Goal: Information Seeking & Learning: Learn about a topic

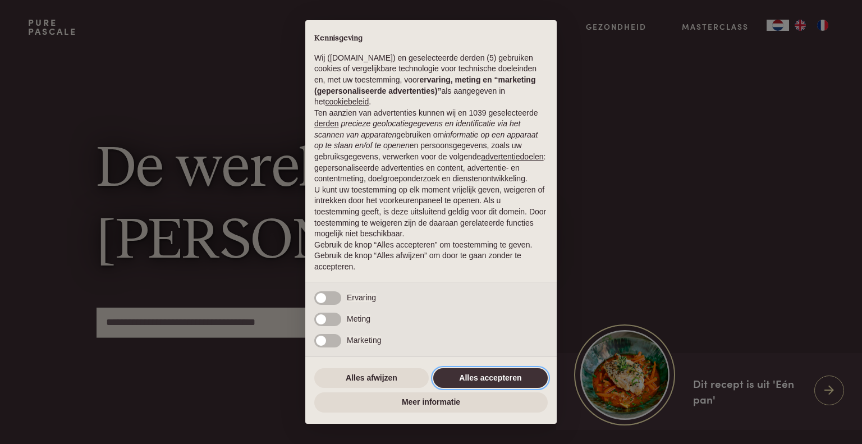
click at [502, 374] on button "Alles accepteren" at bounding box center [490, 378] width 114 height 20
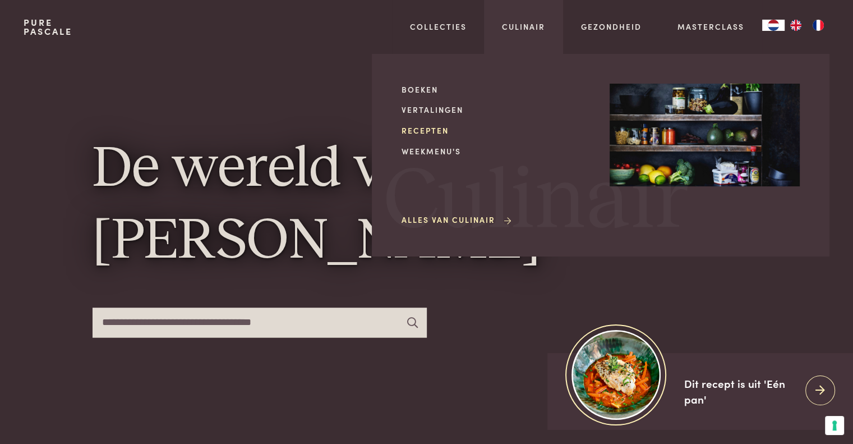
click at [427, 130] on link "Recepten" at bounding box center [497, 131] width 190 height 12
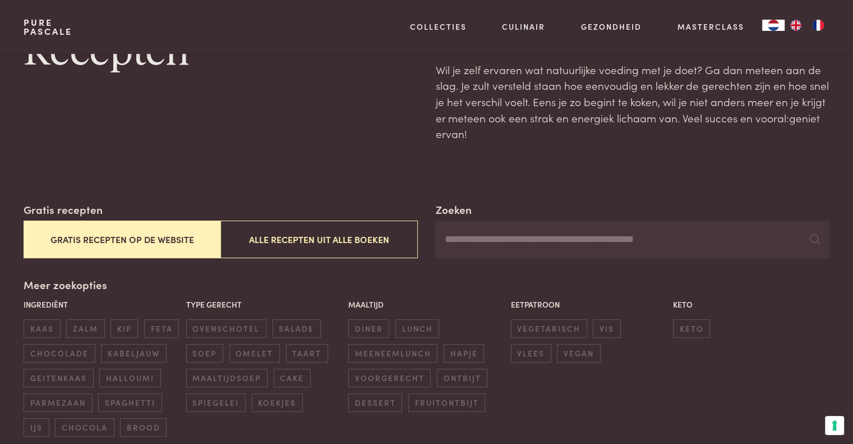
scroll to position [112, 0]
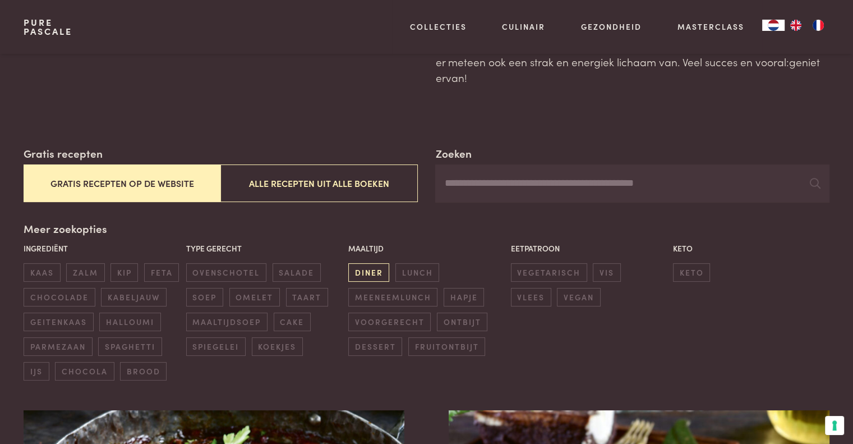
click at [370, 269] on span "diner" at bounding box center [368, 272] width 41 height 19
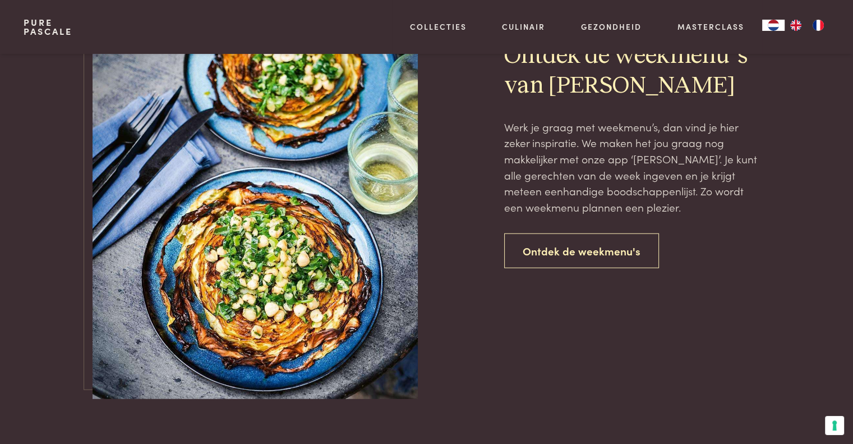
scroll to position [2558, 0]
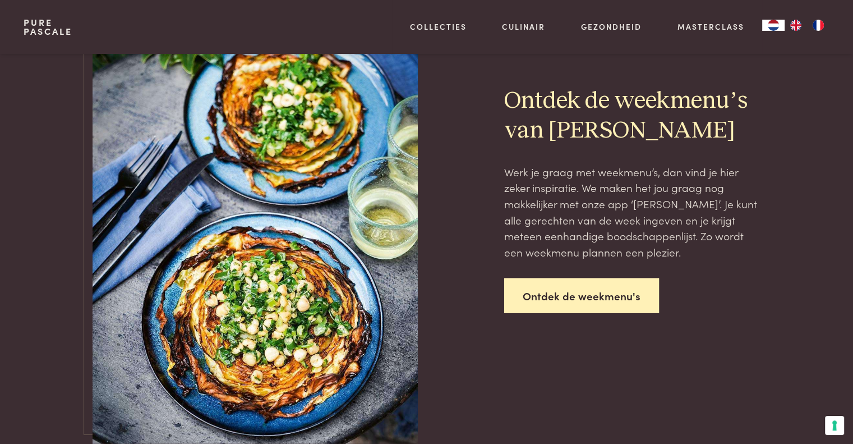
click at [582, 290] on link "Ontdek de weekmenu's" at bounding box center [581, 295] width 155 height 35
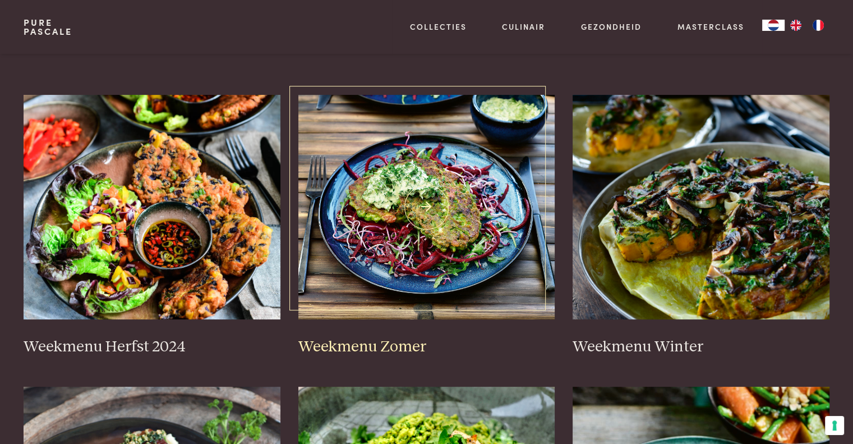
scroll to position [168, 0]
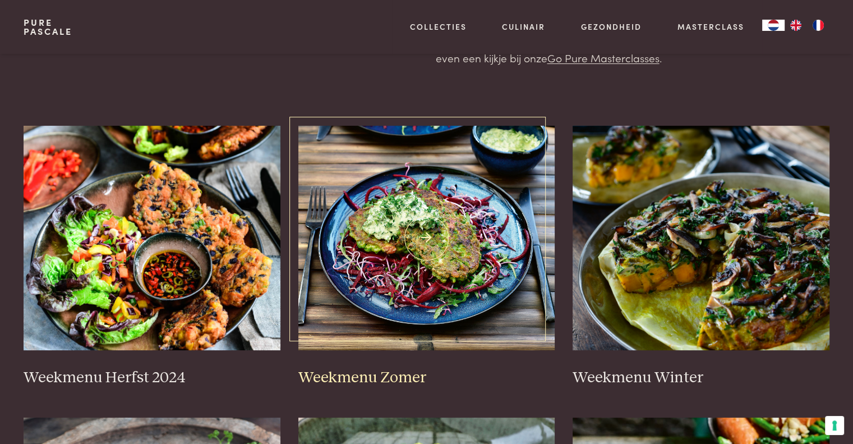
click at [393, 369] on h3 "Weekmenu Zomer" at bounding box center [426, 378] width 257 height 20
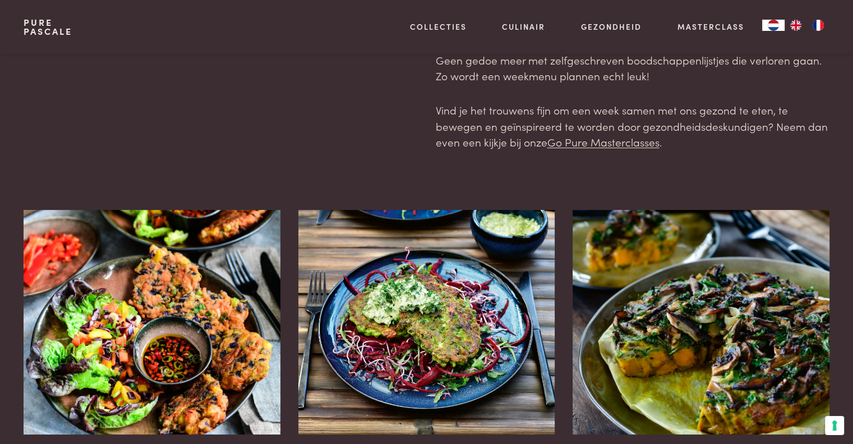
scroll to position [0, 0]
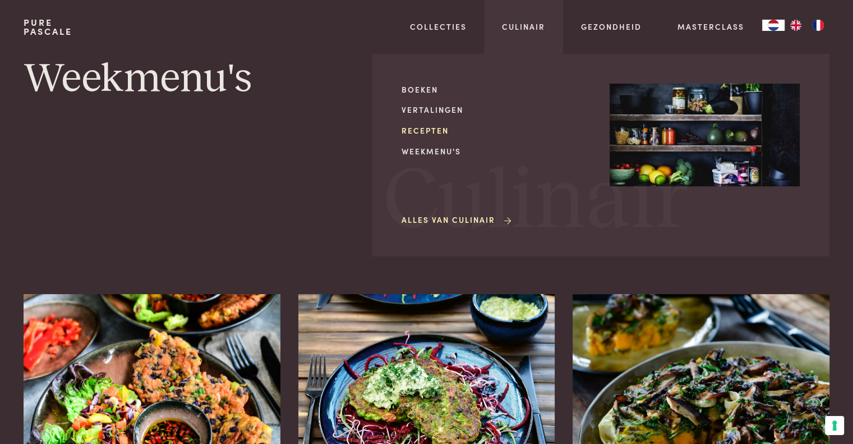
click at [431, 125] on link "Recepten" at bounding box center [497, 131] width 190 height 12
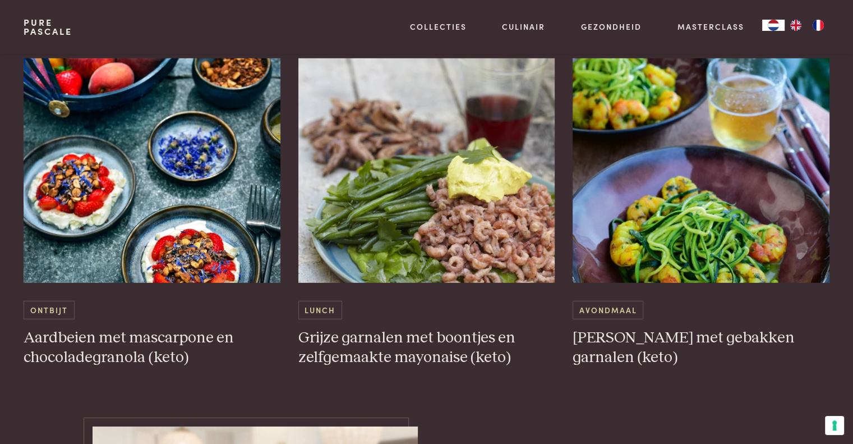
scroll to position [3142, 0]
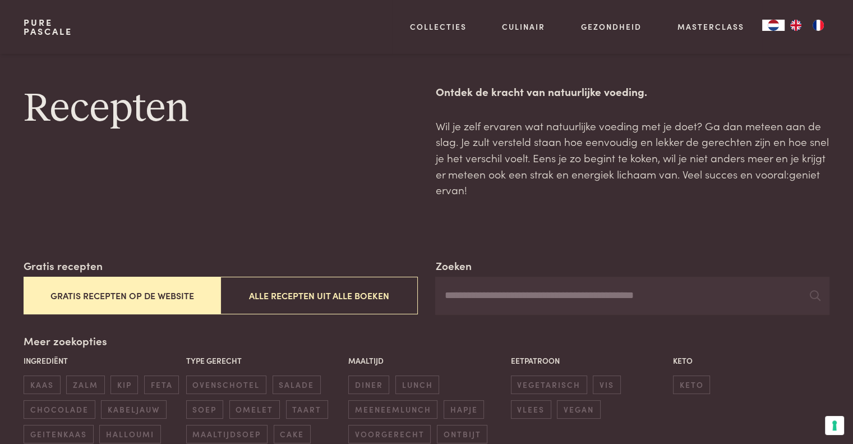
scroll to position [56, 0]
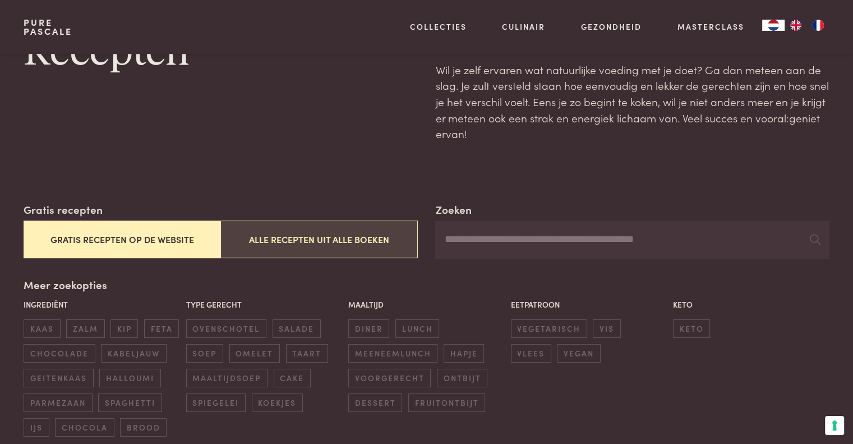
click at [346, 233] on button "Alle recepten uit alle boeken" at bounding box center [318, 239] width 197 height 38
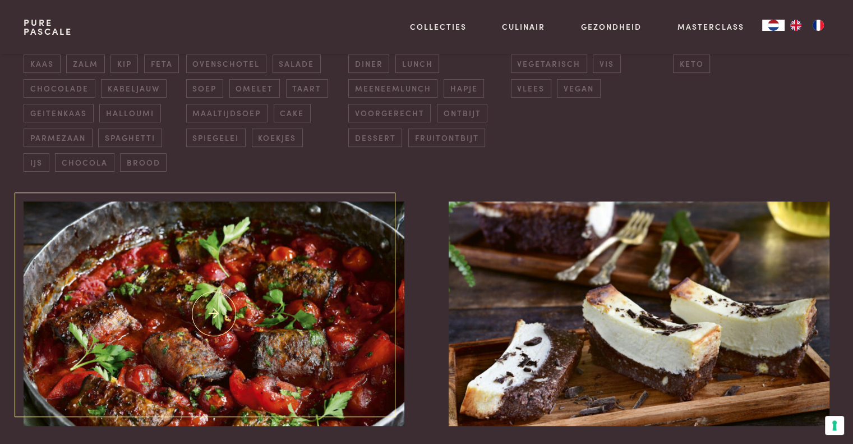
scroll to position [201, 0]
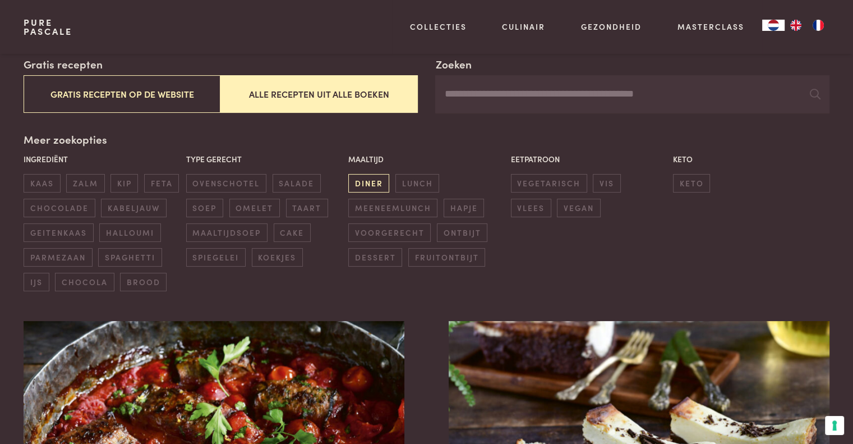
click at [379, 182] on span "diner" at bounding box center [368, 183] width 41 height 19
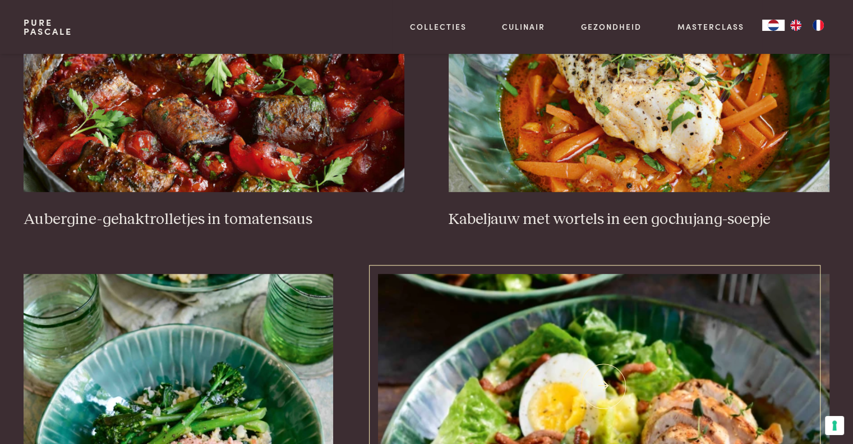
scroll to position [762, 0]
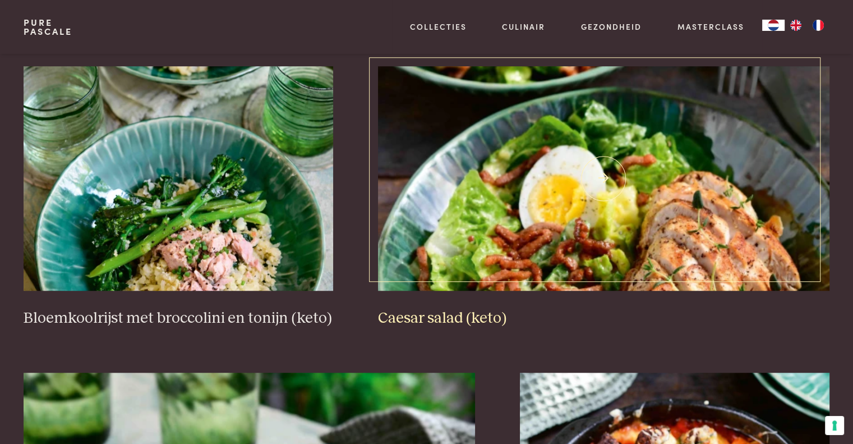
click at [433, 313] on h3 "Caesar salad (keto)" at bounding box center [604, 319] width 452 height 20
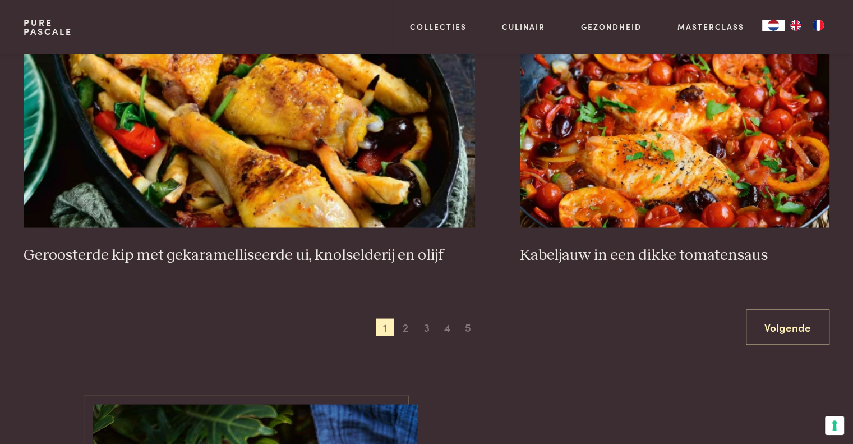
scroll to position [2109, 0]
click at [404, 327] on span "2" at bounding box center [406, 328] width 18 height 18
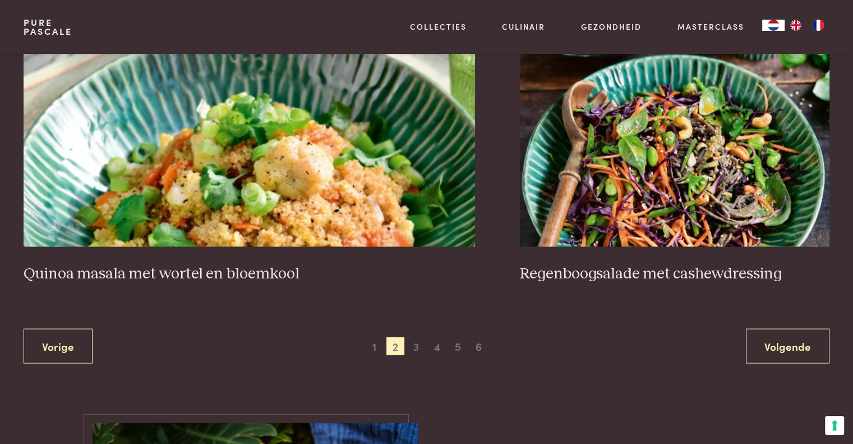
scroll to position [2053, 0]
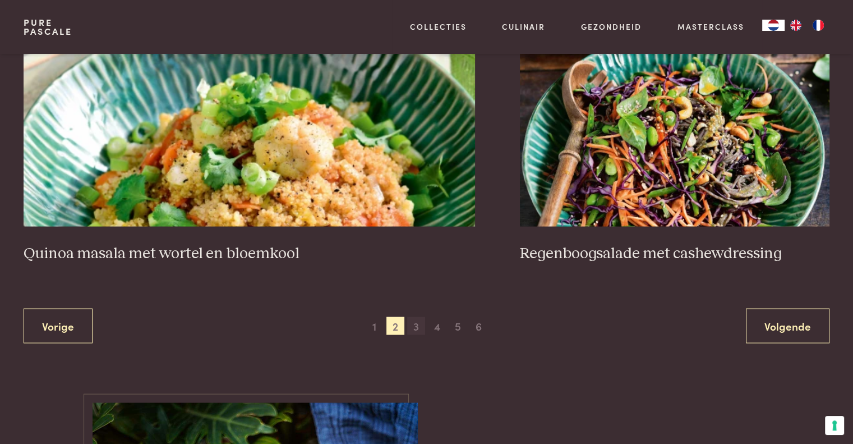
click at [415, 320] on span "3" at bounding box center [416, 325] width 18 height 18
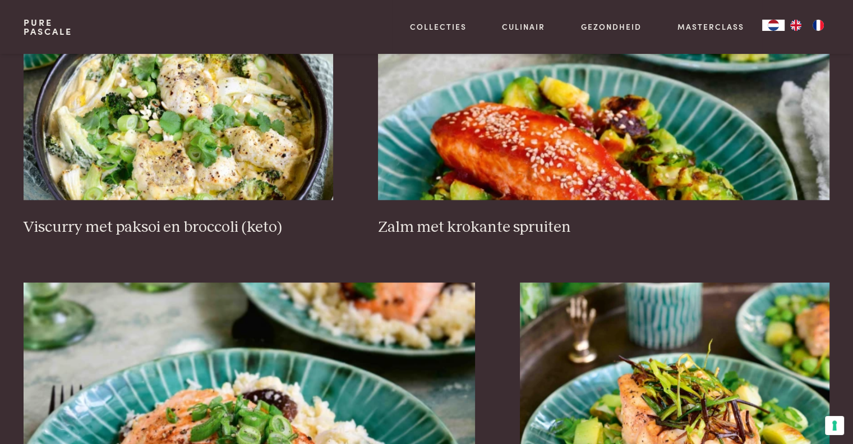
scroll to position [1660, 0]
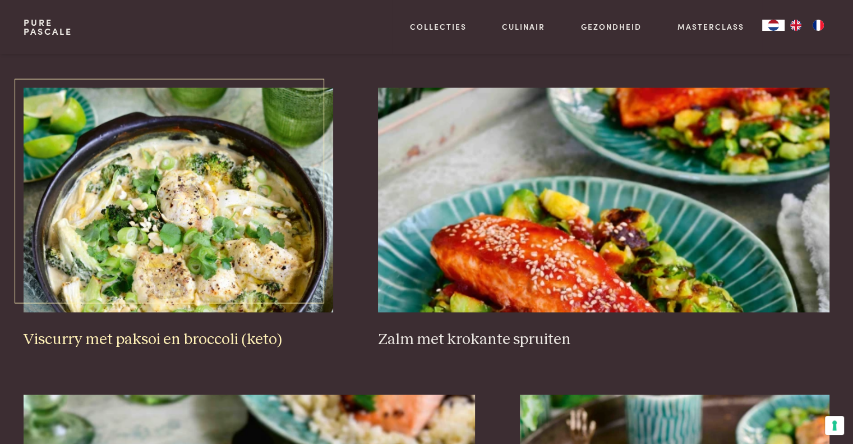
click at [184, 338] on h3 "Viscurry met paksoi en broccoli (keto)" at bounding box center [179, 340] width 310 height 20
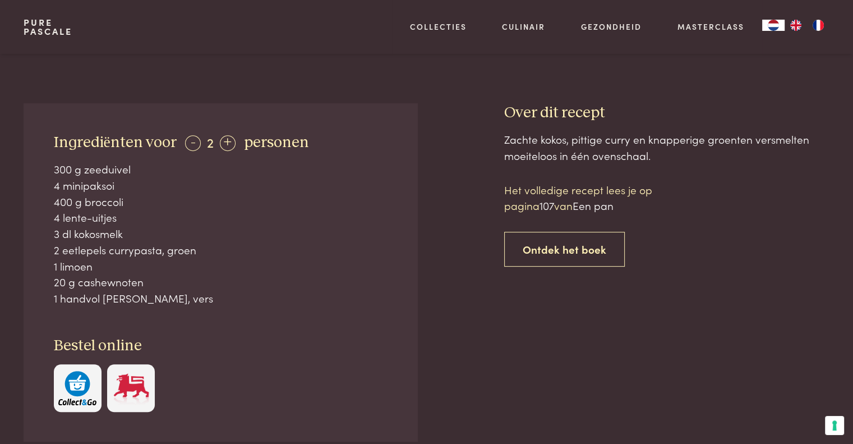
scroll to position [449, 0]
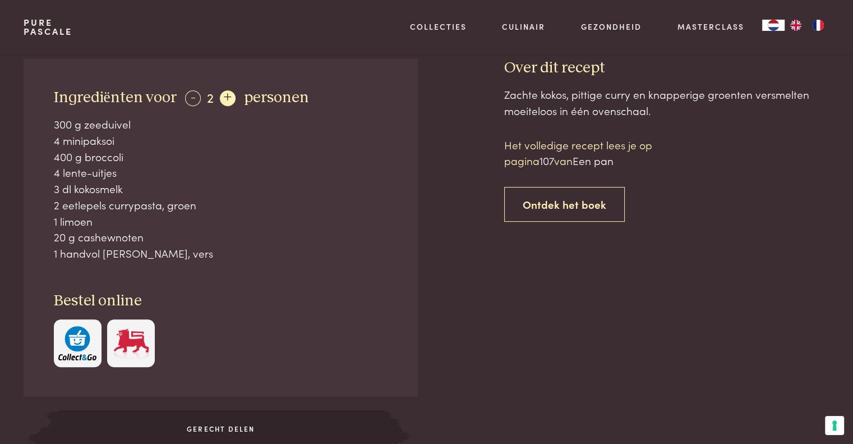
click at [221, 95] on div "+" at bounding box center [228, 98] width 16 height 16
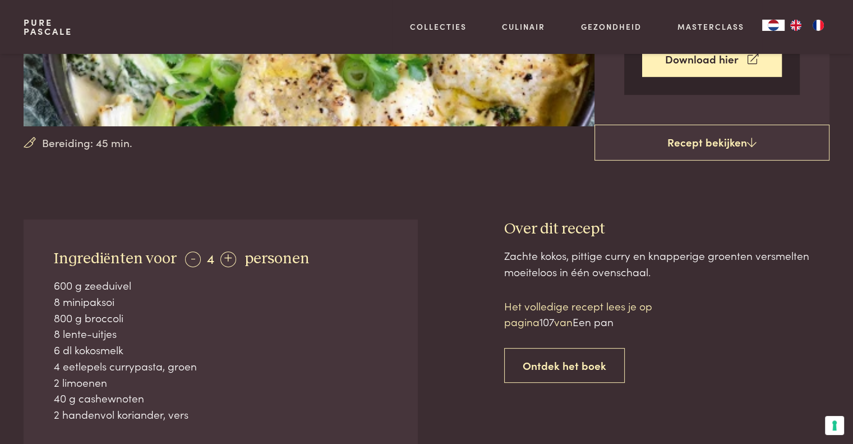
scroll to position [281, 0]
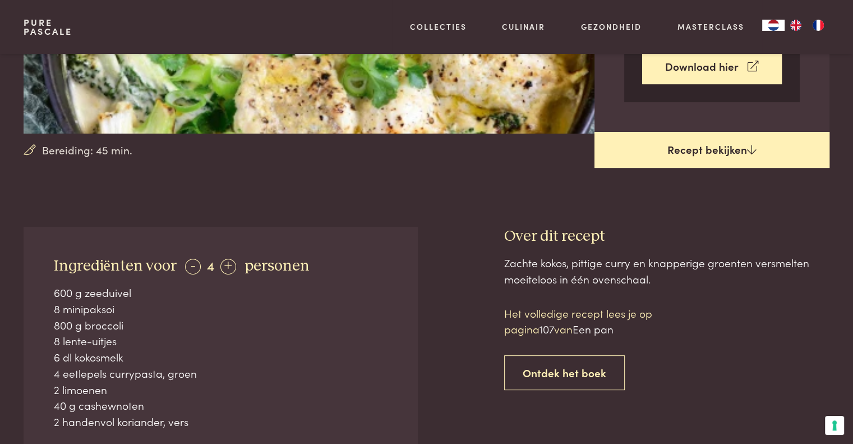
click at [739, 147] on link "Recept bekijken" at bounding box center [712, 150] width 235 height 36
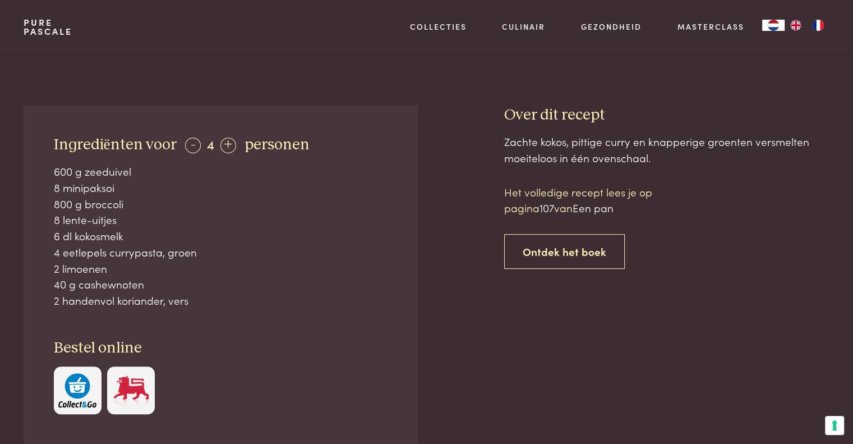
scroll to position [395, 0]
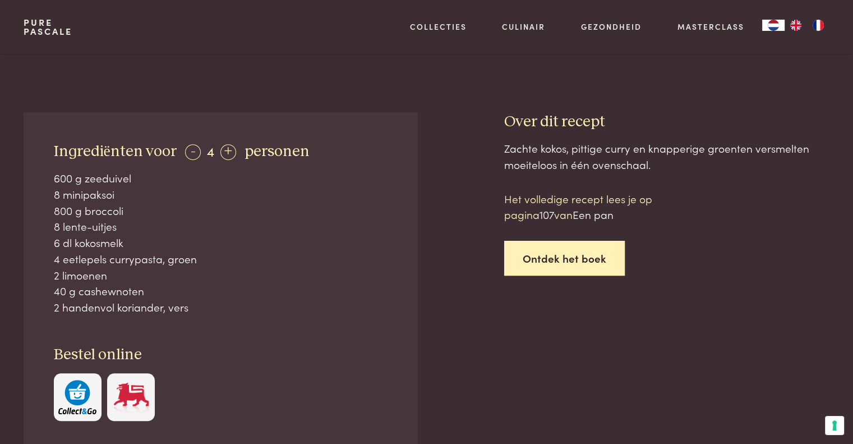
click at [587, 255] on link "Ontdek het boek" at bounding box center [564, 258] width 121 height 35
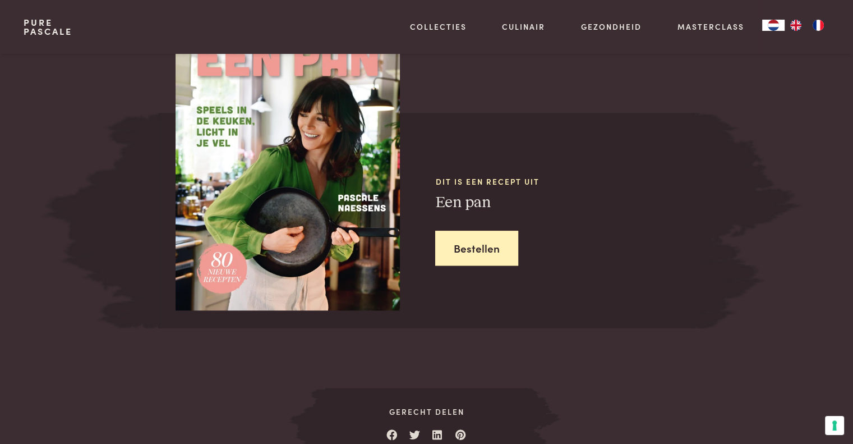
scroll to position [1040, 0]
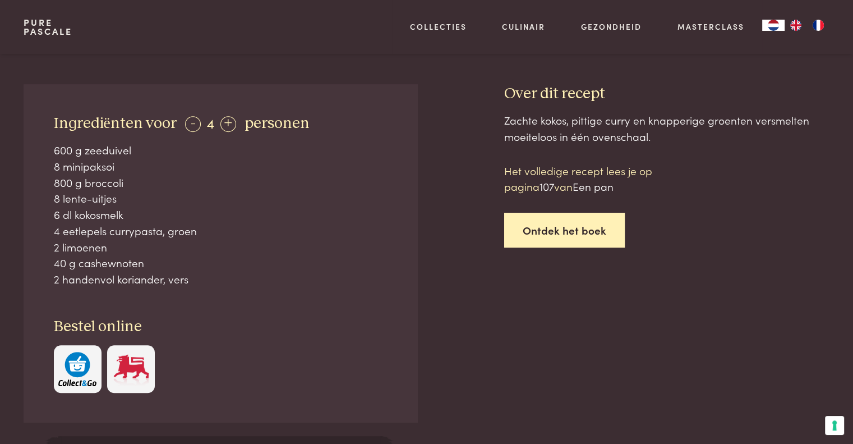
scroll to position [311, 0]
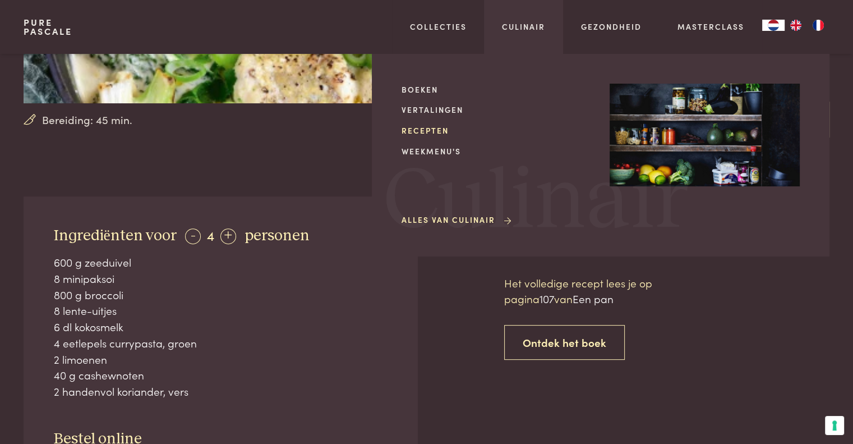
click at [425, 128] on link "Recepten" at bounding box center [497, 131] width 190 height 12
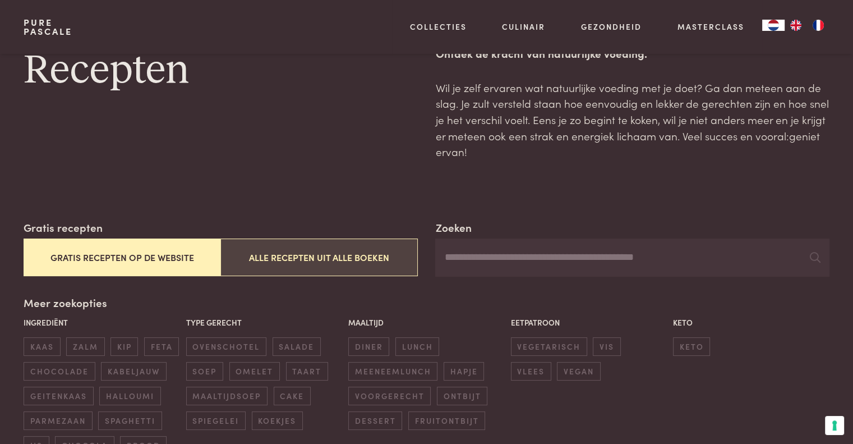
scroll to position [112, 0]
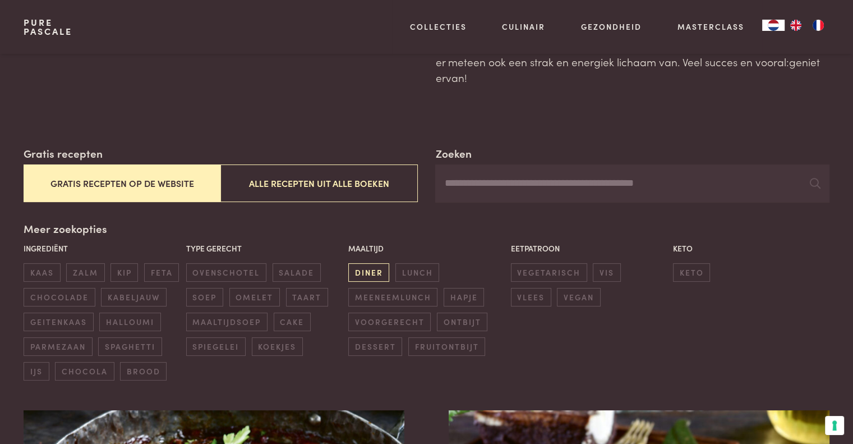
click at [373, 272] on span "diner" at bounding box center [368, 272] width 41 height 19
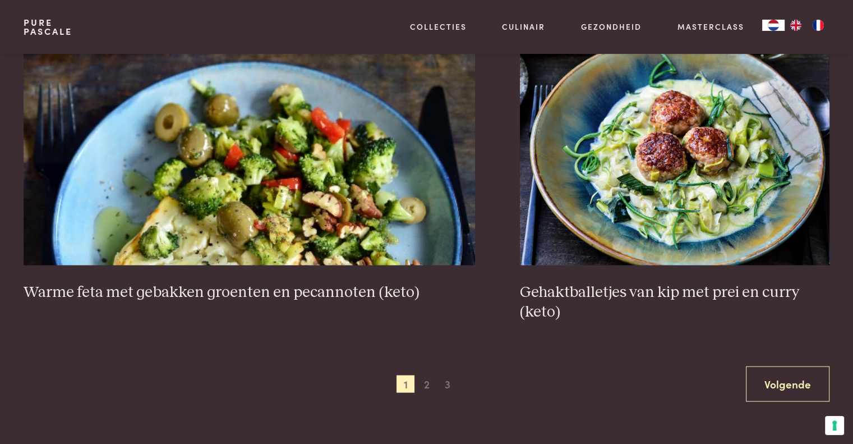
scroll to position [1997, 0]
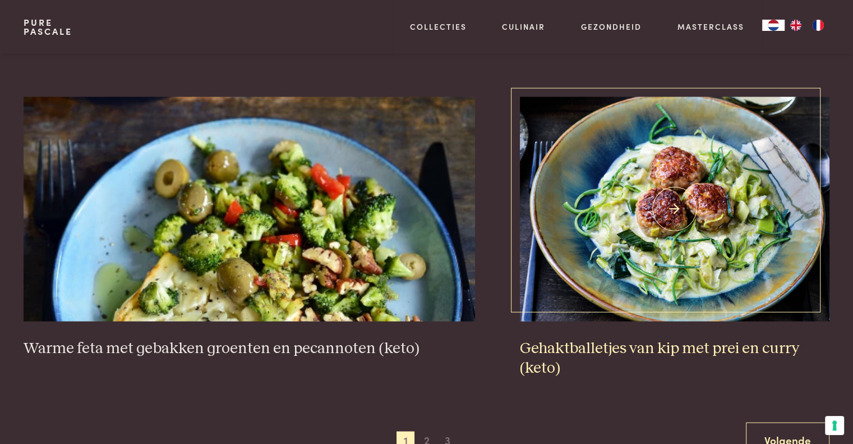
click at [664, 343] on h3 "Gehaktballetjes van kip met prei en curry (keto)" at bounding box center [675, 357] width 310 height 39
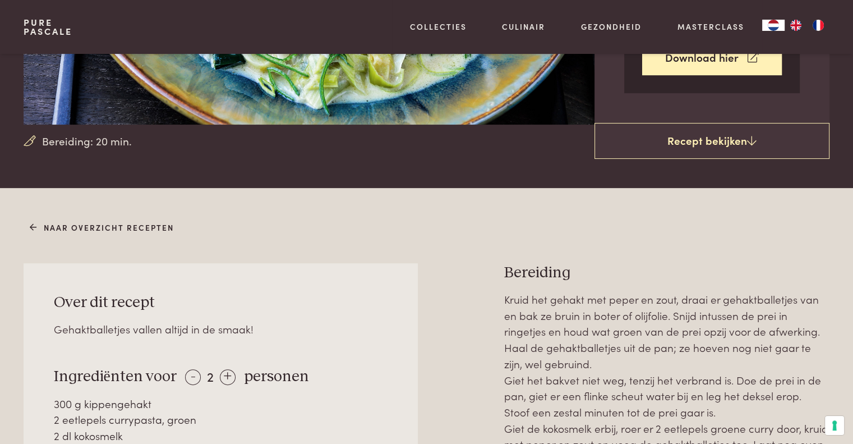
scroll to position [337, 0]
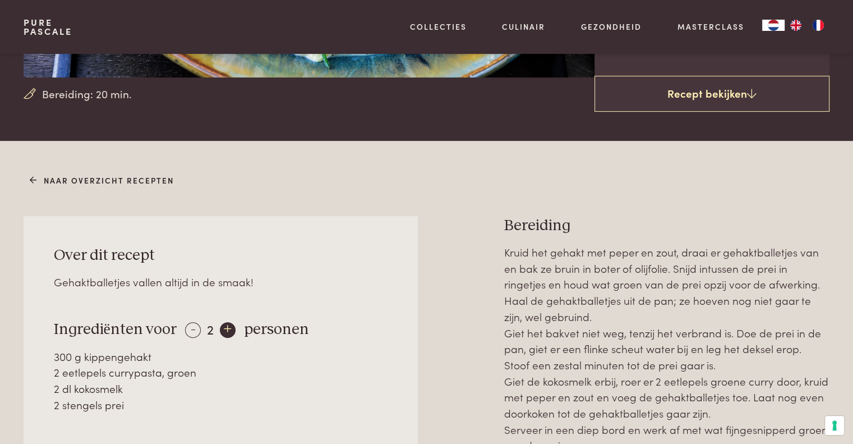
click at [222, 333] on div "+" at bounding box center [228, 330] width 16 height 16
click at [224, 328] on div "+" at bounding box center [228, 330] width 16 height 16
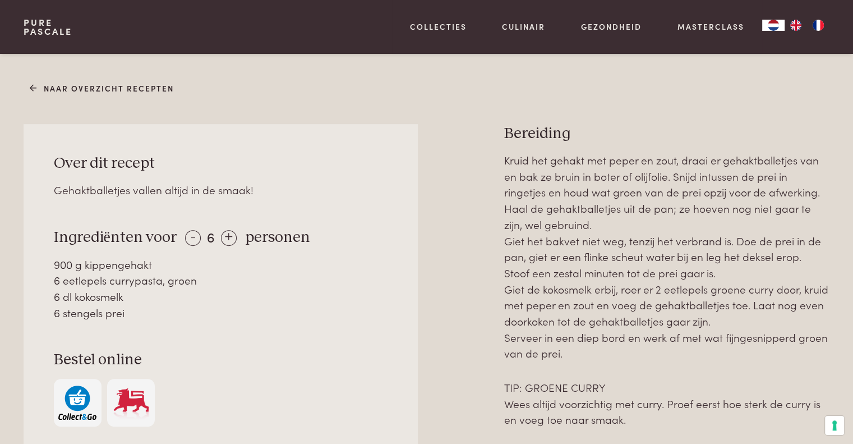
scroll to position [449, 0]
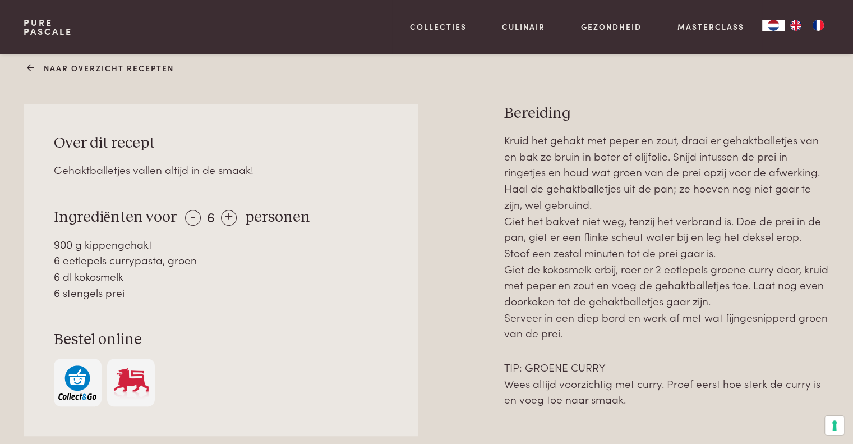
click at [34, 65] on icon at bounding box center [31, 68] width 8 height 12
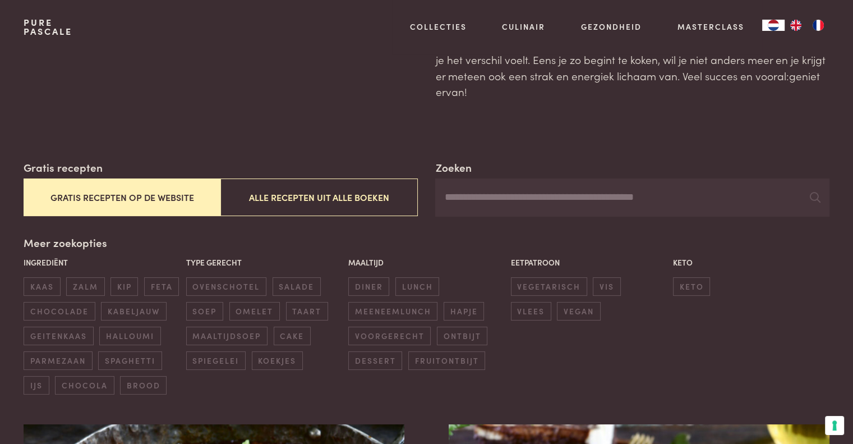
scroll to position [224, 0]
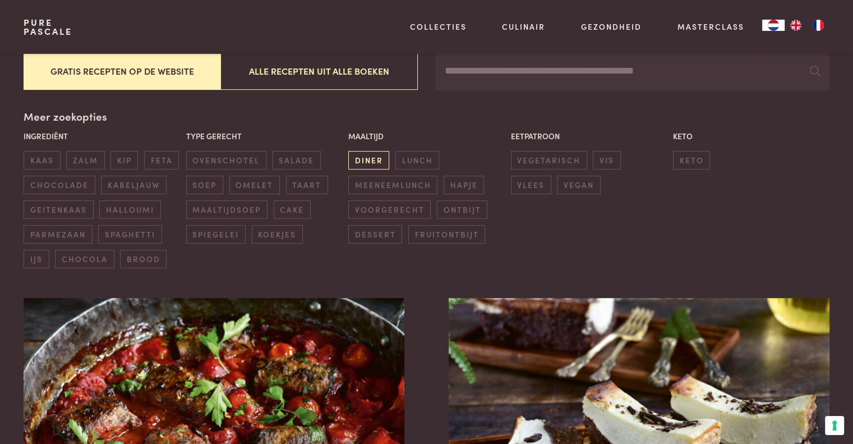
click at [367, 162] on span "diner" at bounding box center [368, 160] width 41 height 19
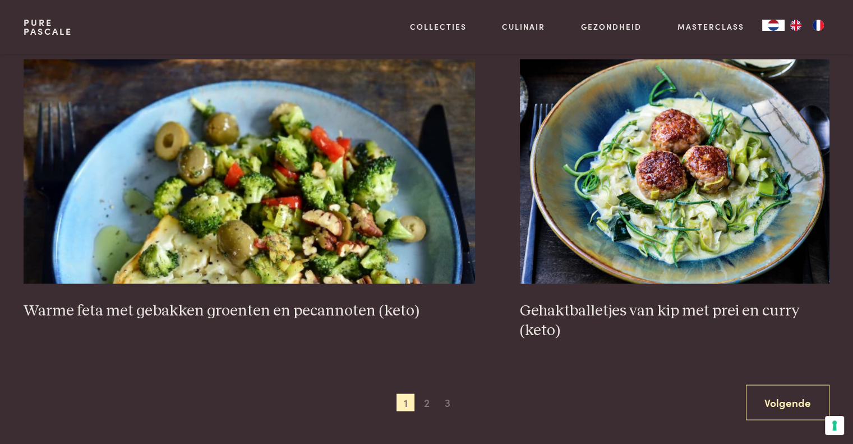
scroll to position [2053, 0]
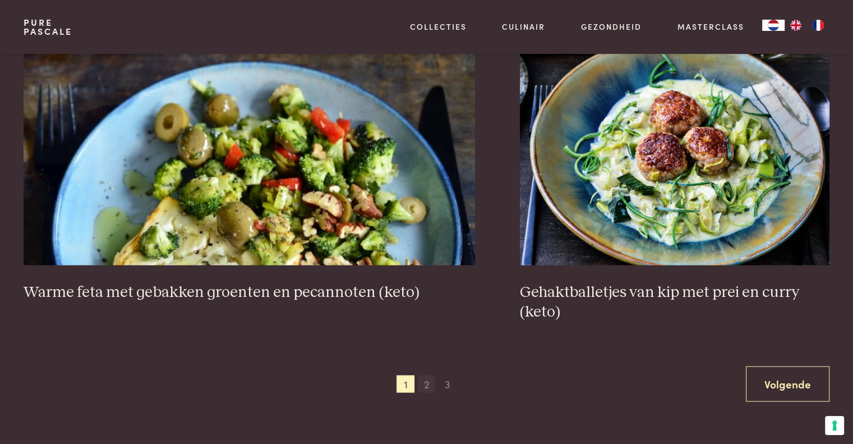
click at [429, 385] on span "2" at bounding box center [427, 384] width 18 height 18
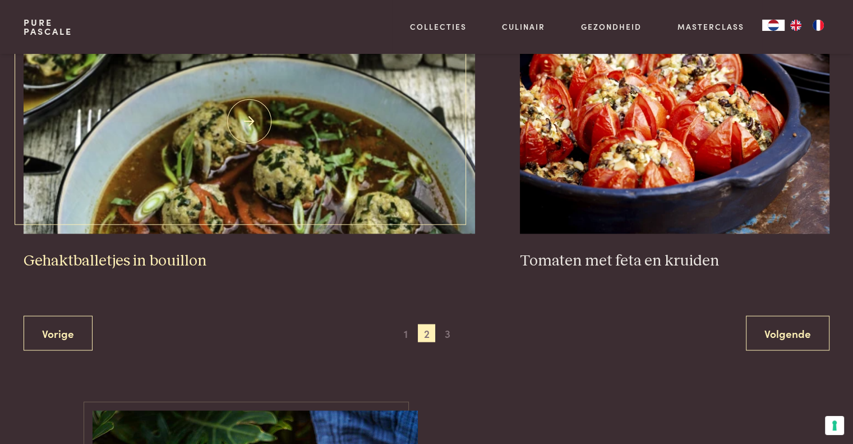
scroll to position [2109, 0]
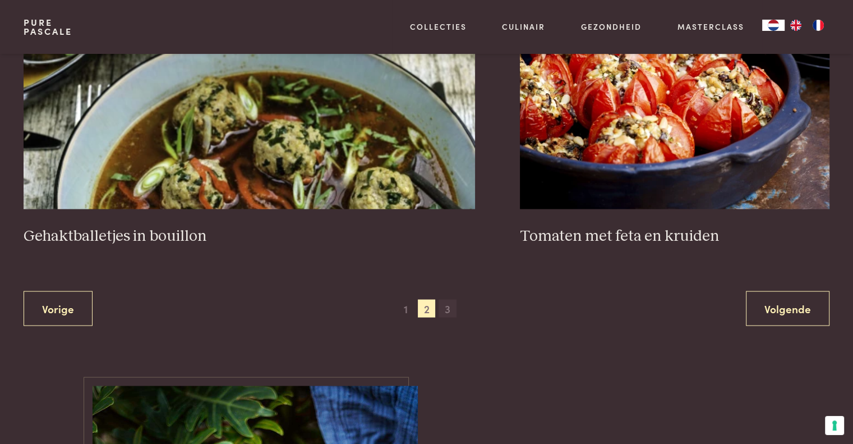
click at [452, 307] on span "3" at bounding box center [448, 308] width 18 height 18
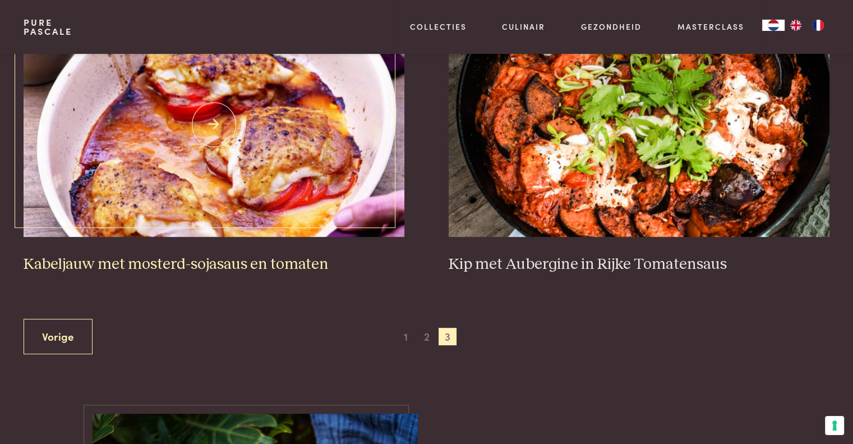
scroll to position [538, 0]
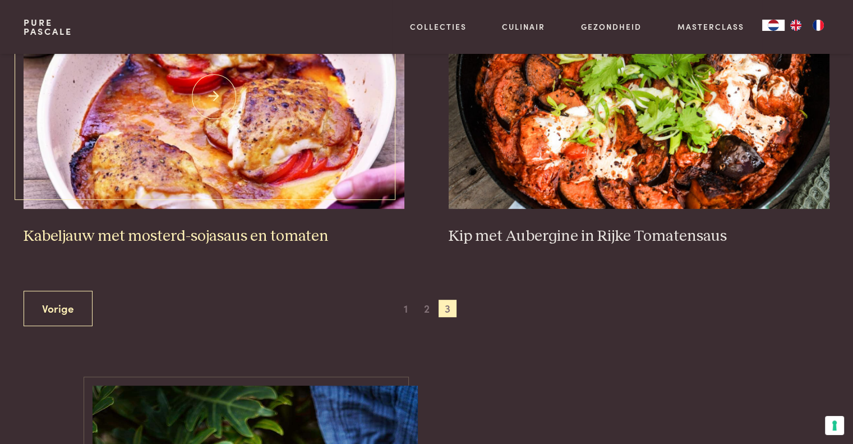
click at [232, 233] on h3 "Kabeljauw met mosterd-sojasaus en tomaten" at bounding box center [214, 237] width 380 height 20
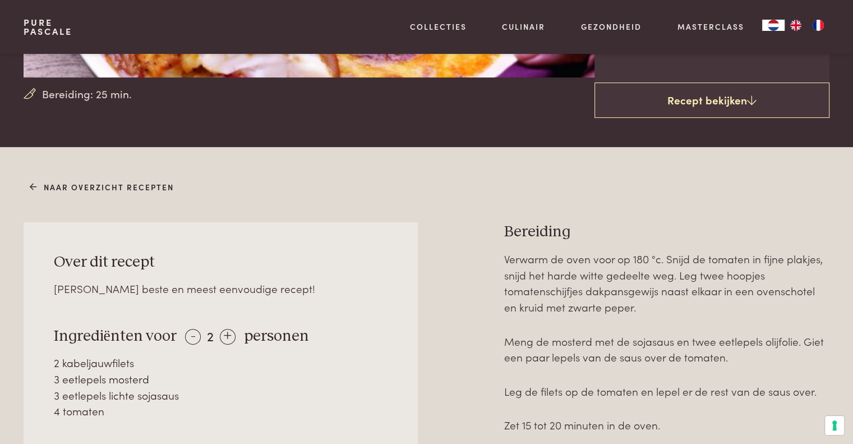
scroll to position [393, 0]
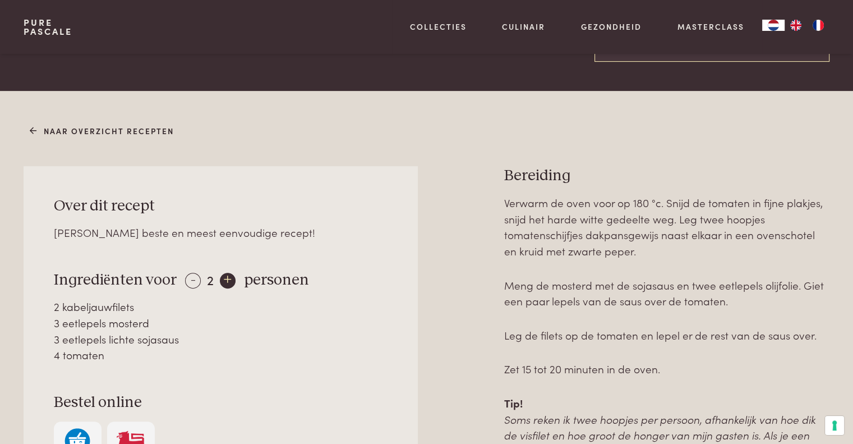
click at [224, 281] on div "+" at bounding box center [228, 281] width 16 height 16
click at [29, 129] on icon at bounding box center [31, 131] width 8 height 12
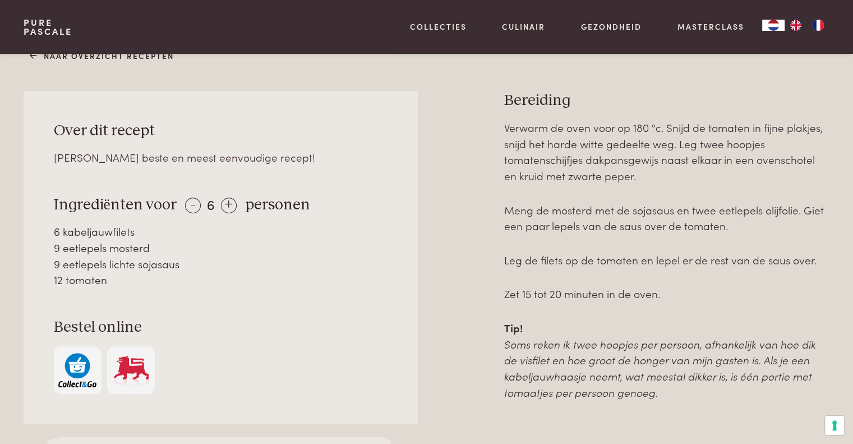
scroll to position [449, 0]
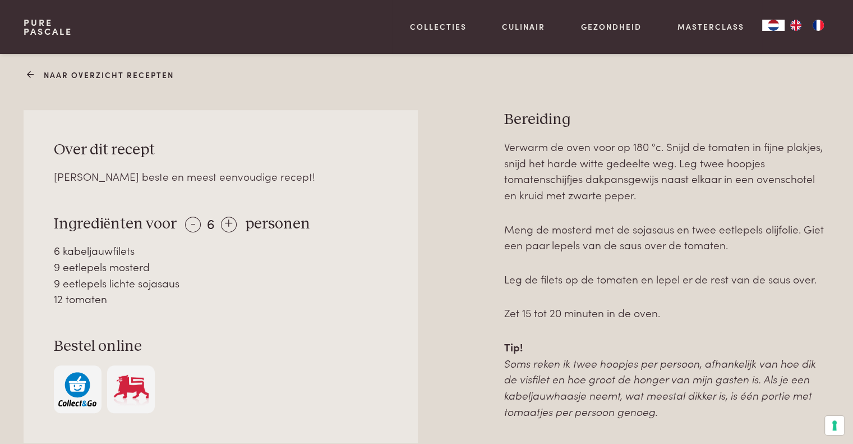
click at [76, 75] on link "Naar overzicht recepten" at bounding box center [102, 75] width 144 height 12
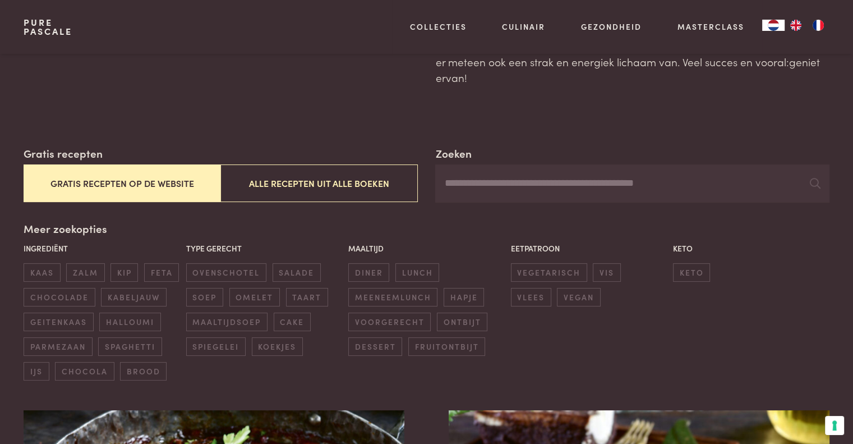
scroll to position [168, 0]
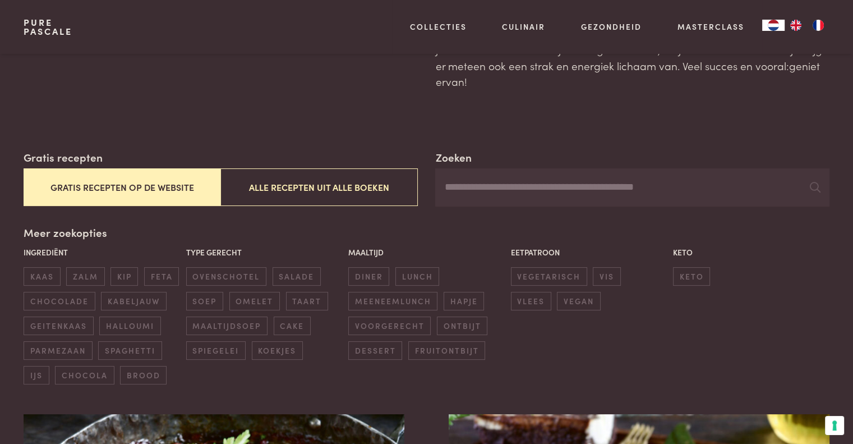
scroll to position [112, 0]
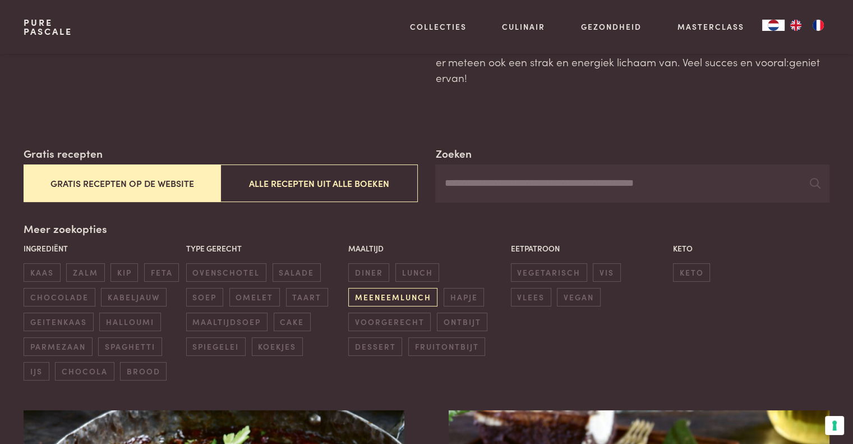
click at [426, 292] on span "meeneemlunch" at bounding box center [392, 297] width 89 height 19
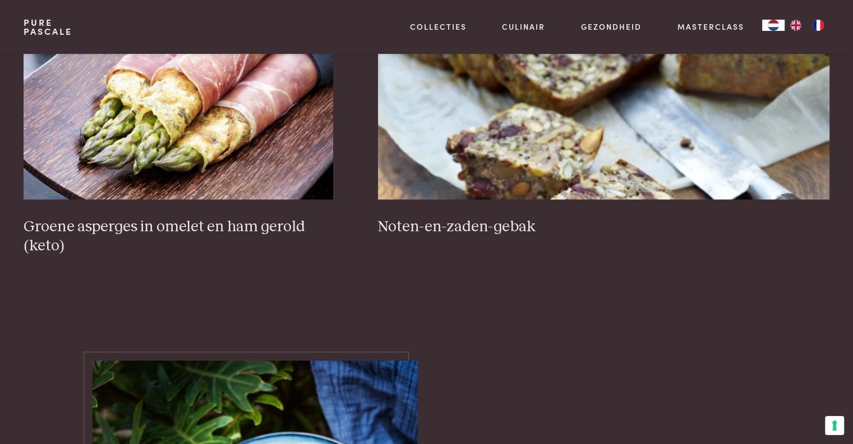
scroll to position [1716, 0]
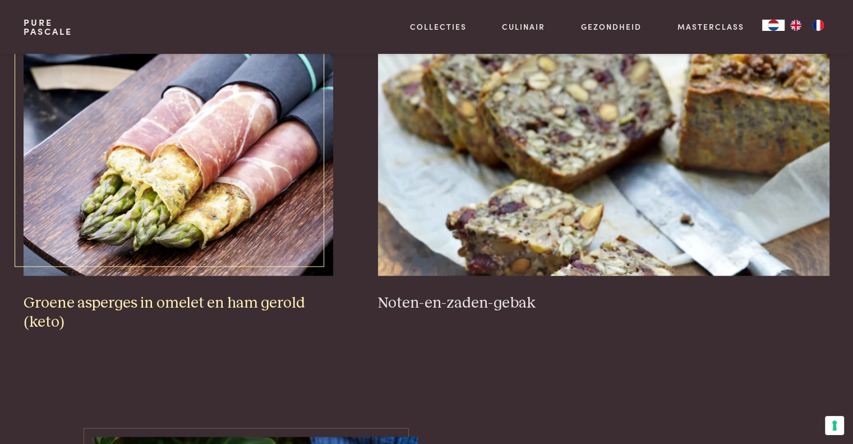
click at [202, 305] on h3 "Groene asperges in omelet en ham gerold (keto)" at bounding box center [179, 312] width 310 height 39
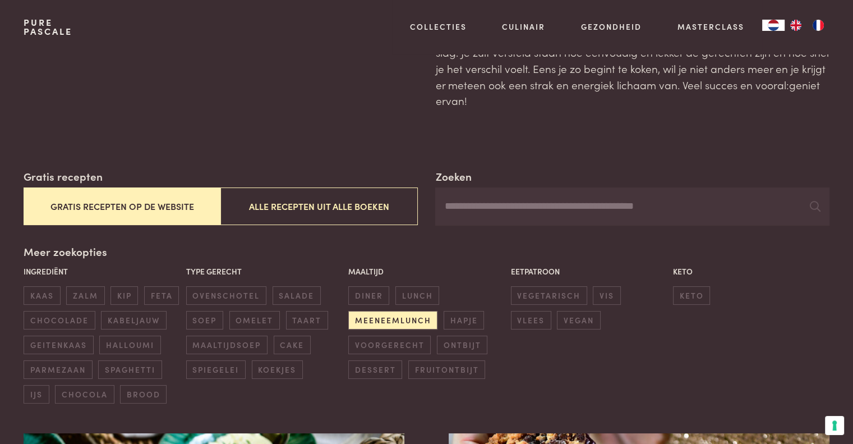
scroll to position [168, 0]
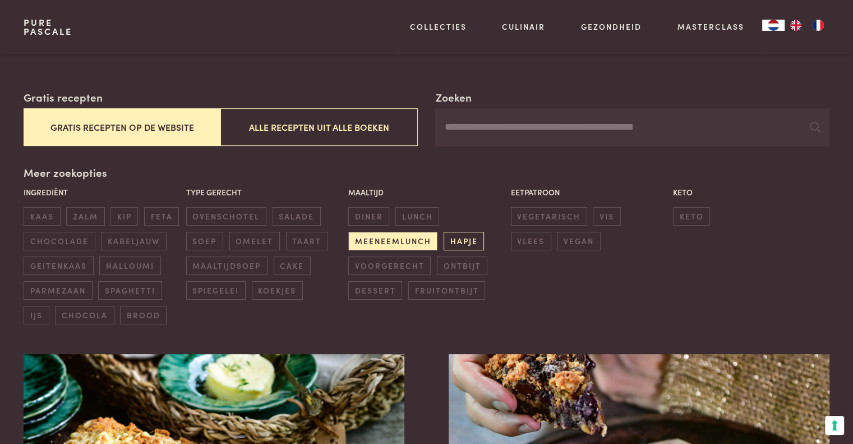
click at [470, 240] on span "hapje" at bounding box center [464, 241] width 40 height 19
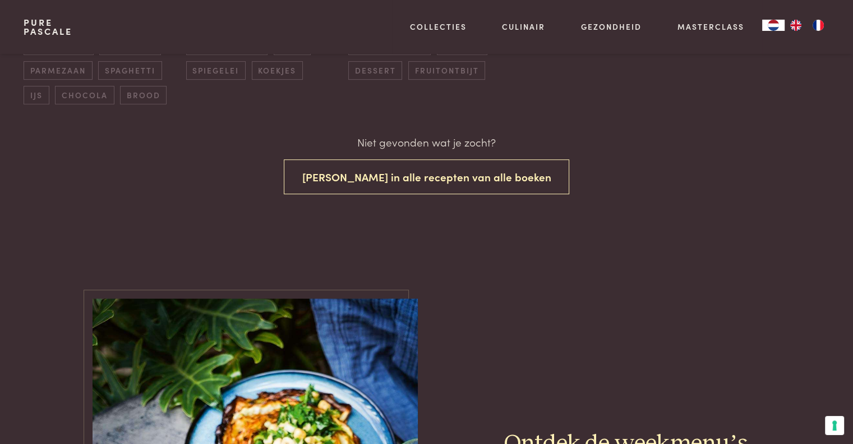
scroll to position [164, 0]
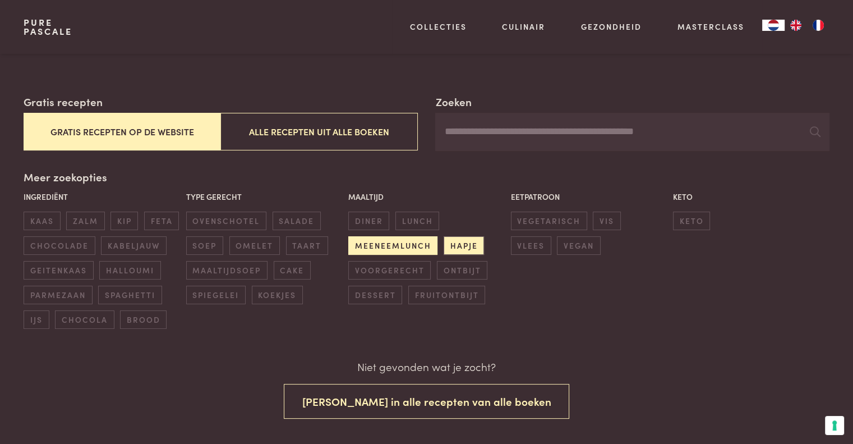
click at [386, 243] on span "meeneemlunch" at bounding box center [392, 245] width 89 height 19
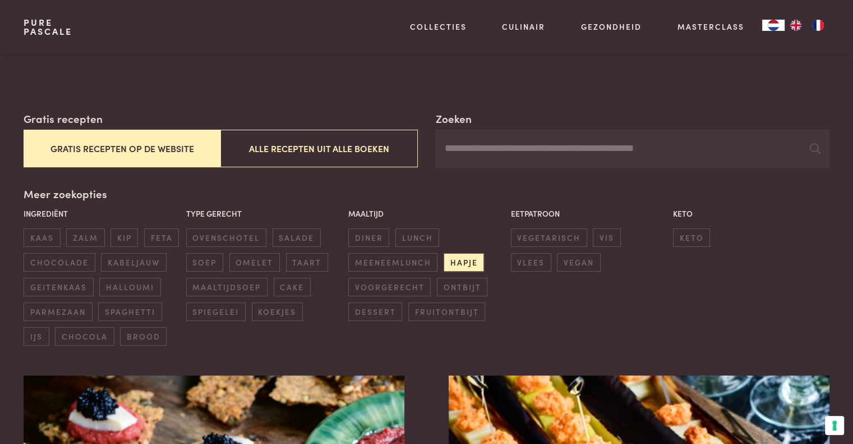
scroll to position [89, 0]
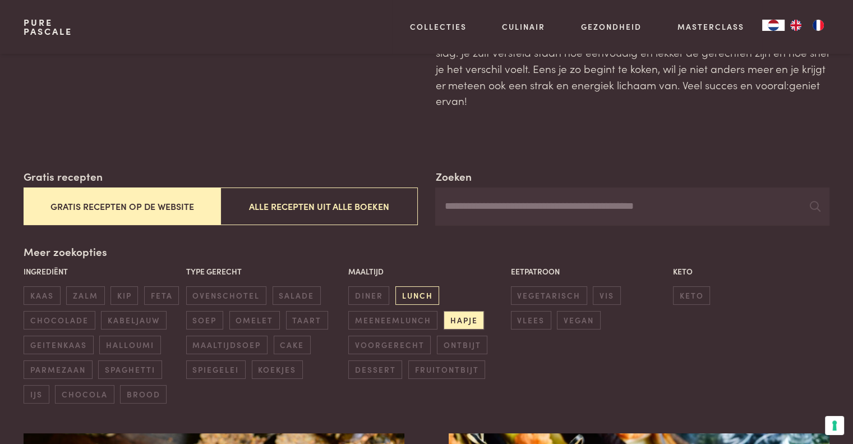
click at [412, 294] on span "lunch" at bounding box center [418, 295] width 44 height 19
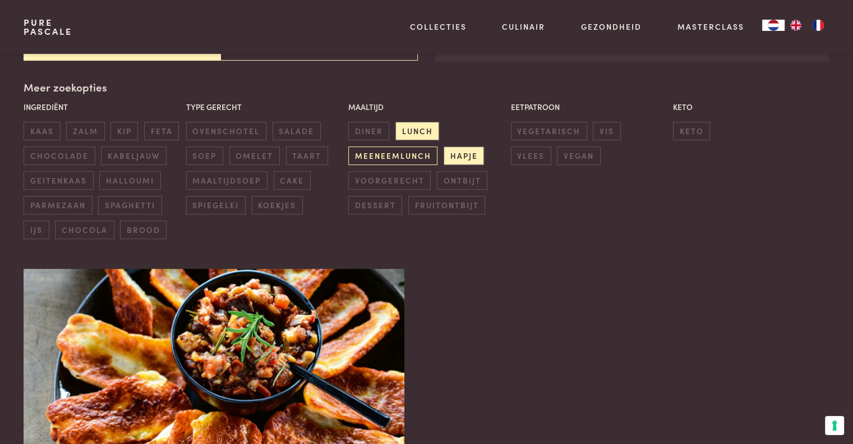
scroll to position [258, 0]
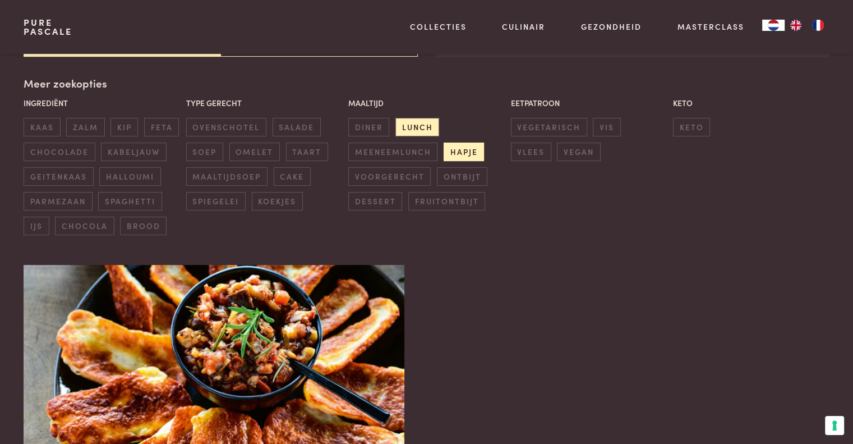
click at [468, 149] on span "hapje" at bounding box center [464, 152] width 40 height 19
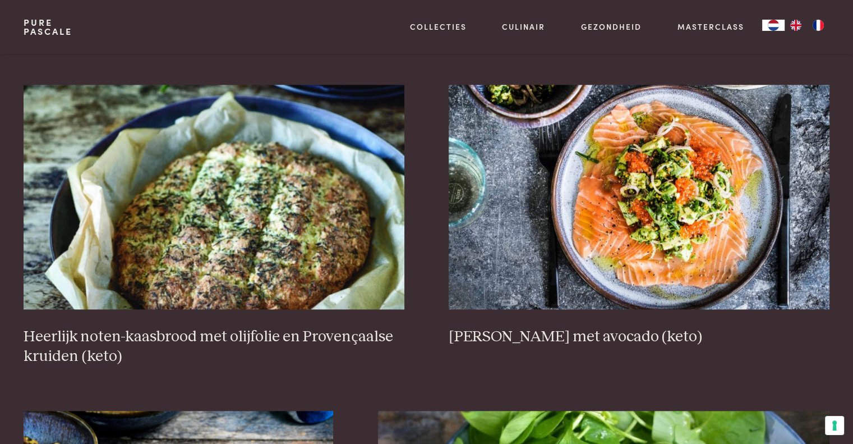
scroll to position [1380, 0]
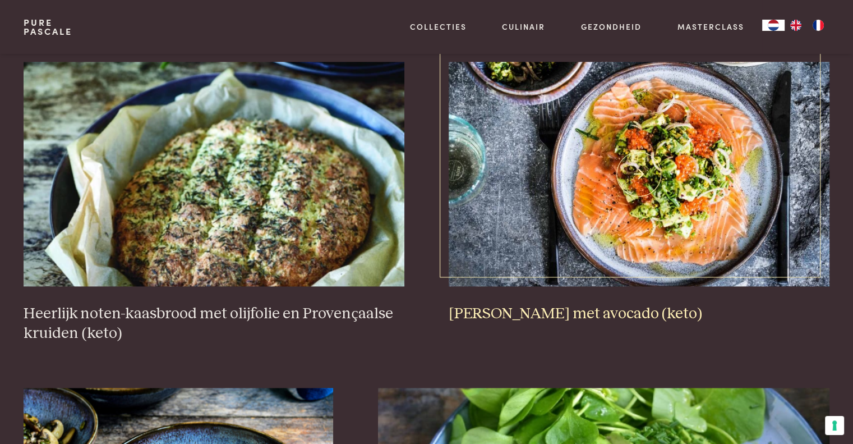
click at [648, 192] on img at bounding box center [639, 174] width 380 height 224
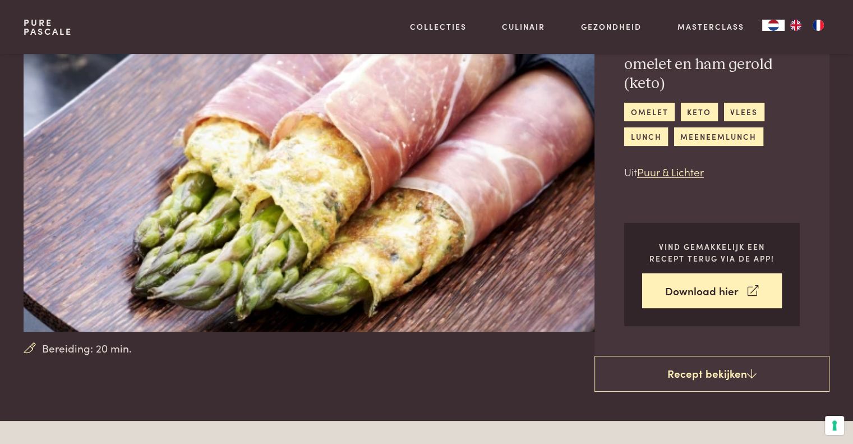
scroll to position [56, 0]
